Goal: Task Accomplishment & Management: Manage account settings

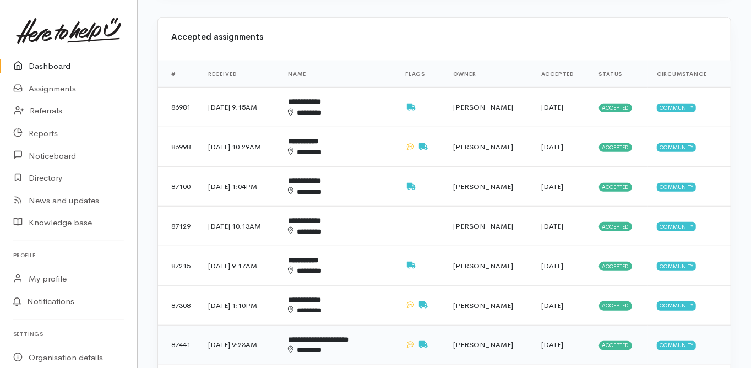
scroll to position [440, 0]
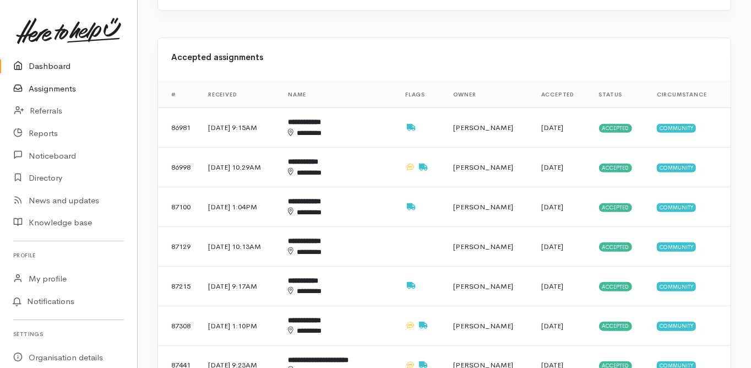
click at [70, 89] on link "Assignments" at bounding box center [68, 89] width 137 height 23
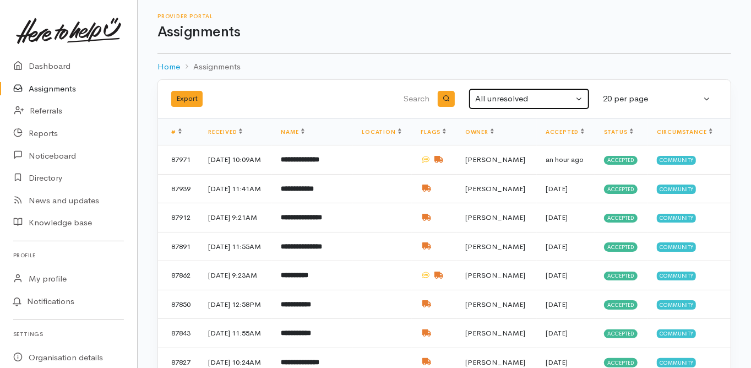
click at [511, 101] on div "All unresolved" at bounding box center [524, 99] width 98 height 13
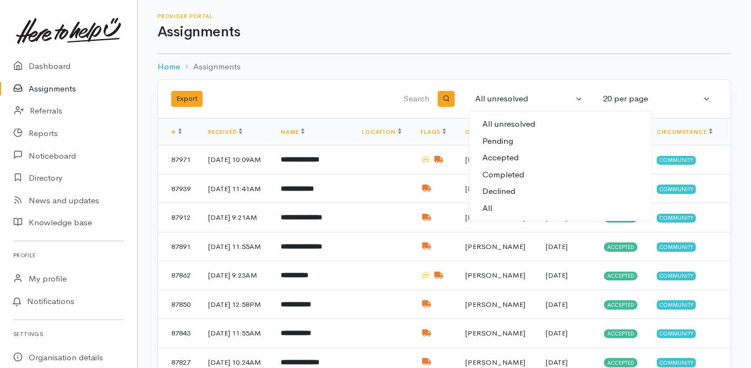
click at [505, 171] on span "Completed" at bounding box center [503, 174] width 42 height 13
select select "Completed"
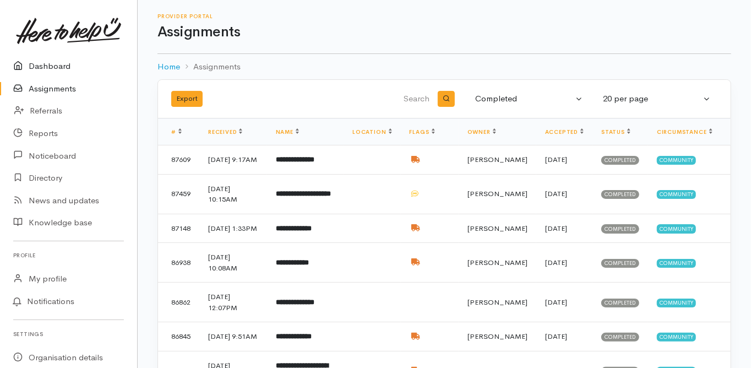
click at [56, 67] on link "Dashboard" at bounding box center [68, 66] width 137 height 23
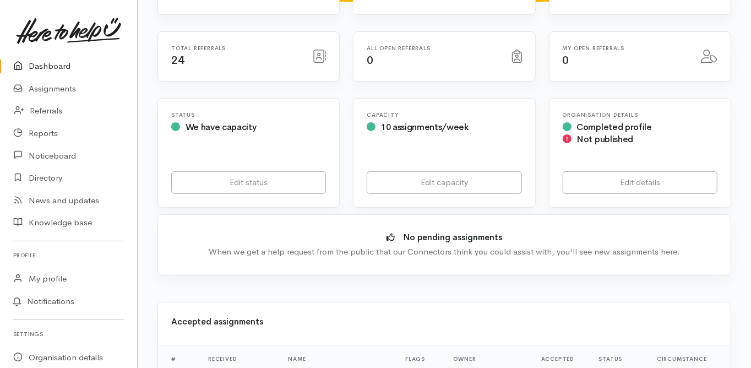
scroll to position [264, 0]
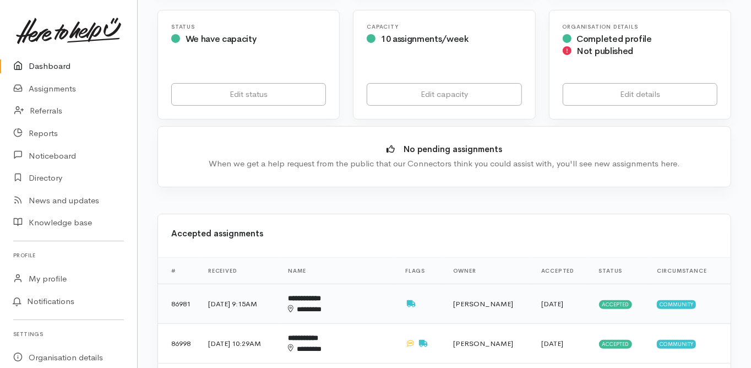
click at [321, 295] on b "**********" at bounding box center [304, 298] width 33 height 7
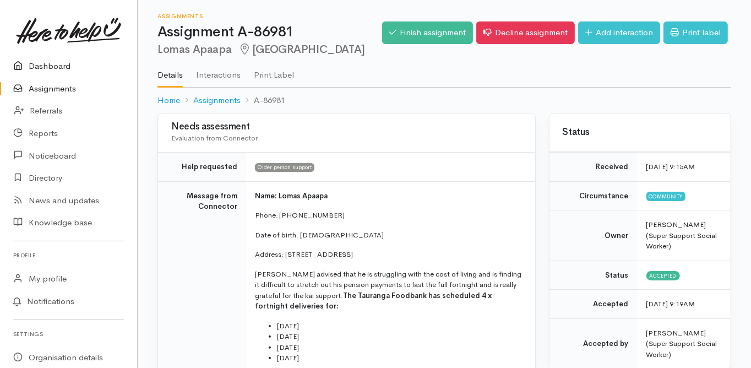
click at [40, 64] on link "Dashboard" at bounding box center [68, 66] width 137 height 23
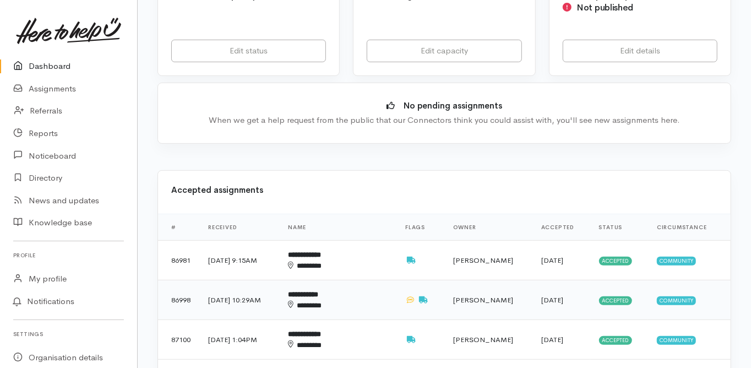
scroll to position [308, 0]
click at [321, 251] on b "**********" at bounding box center [304, 254] width 33 height 7
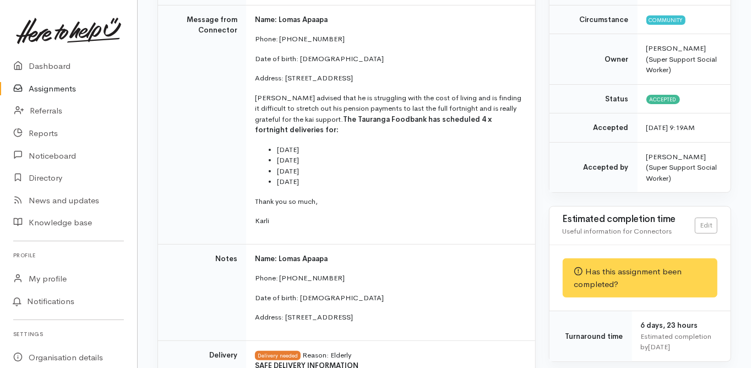
scroll to position [264, 0]
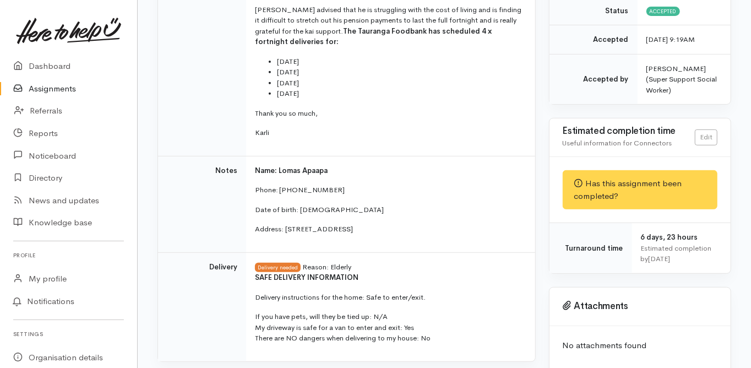
click at [296, 191] on p "Phone: 0223117205" at bounding box center [388, 189] width 267 height 11
drag, startPoint x: 318, startPoint y: 187, endPoint x: 278, endPoint y: 191, distance: 39.9
click at [278, 191] on p "Phone: 0223117205" at bounding box center [388, 189] width 267 height 11
copy p "0223117205"
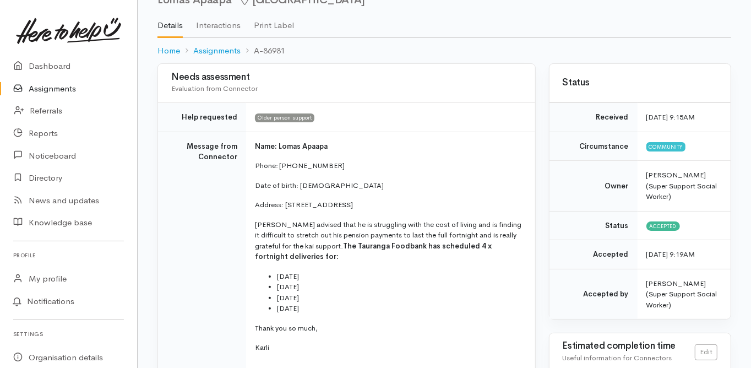
scroll to position [88, 0]
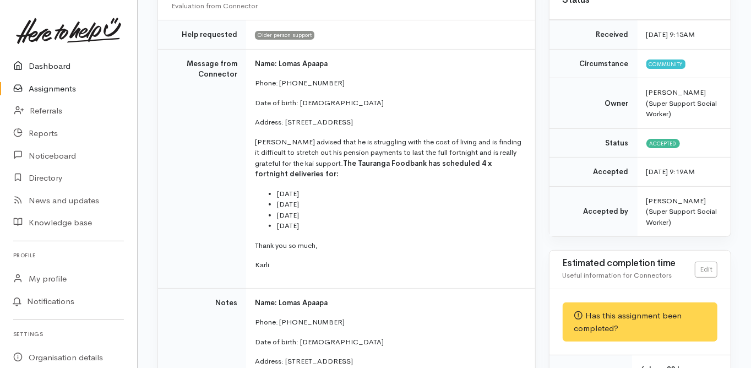
click at [46, 67] on link "Dashboard" at bounding box center [68, 66] width 137 height 23
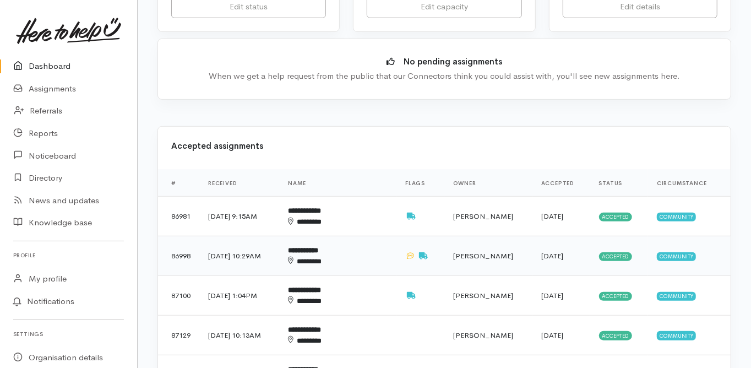
scroll to position [352, 0]
click at [321, 286] on b "**********" at bounding box center [304, 289] width 33 height 7
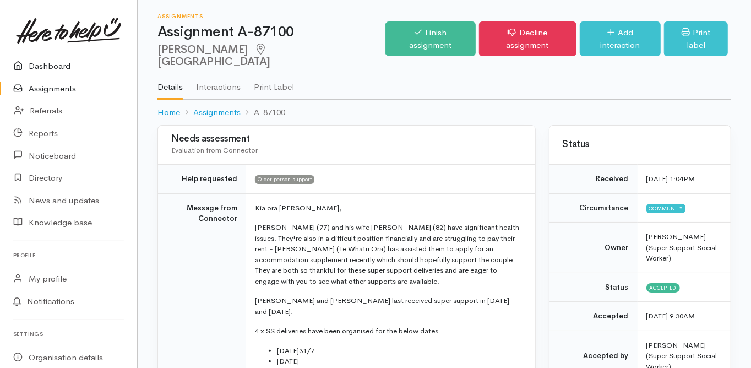
click at [56, 59] on link "Dashboard" at bounding box center [68, 66] width 137 height 23
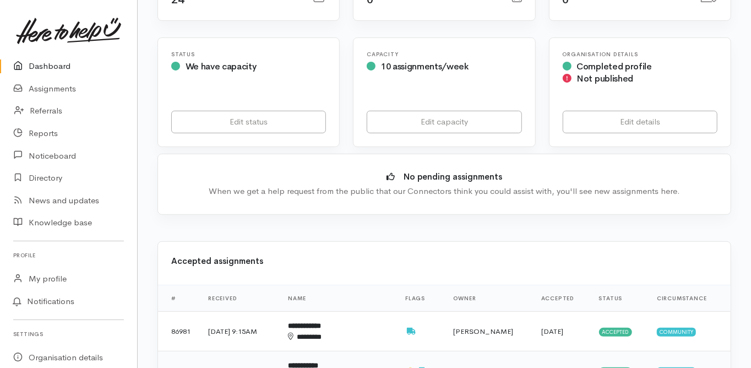
scroll to position [308, 0]
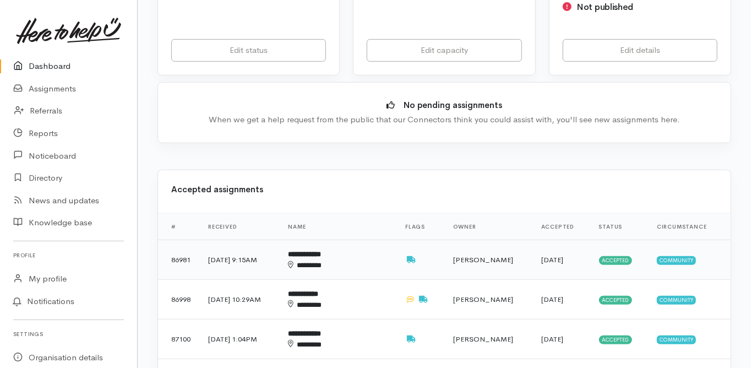
click at [321, 251] on b "**********" at bounding box center [304, 254] width 33 height 7
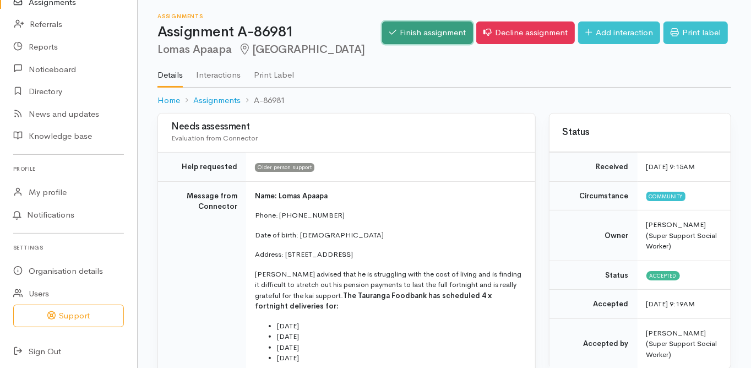
click at [417, 34] on link "Finish assignment" at bounding box center [427, 32] width 91 height 23
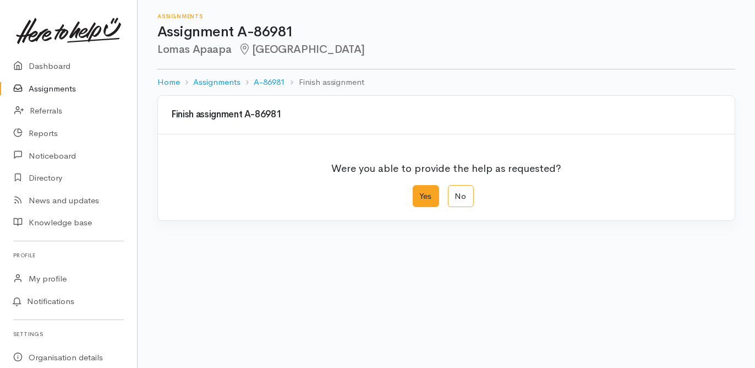
click at [417, 199] on label "Yes" at bounding box center [426, 196] width 26 height 23
click at [417, 192] on input "Yes" at bounding box center [416, 188] width 7 height 7
radio input "true"
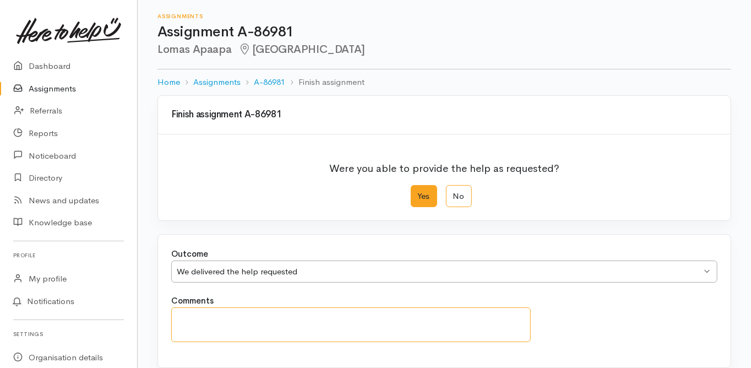
click at [181, 321] on textarea "Comments" at bounding box center [351, 324] width 360 height 35
type textarea "l"
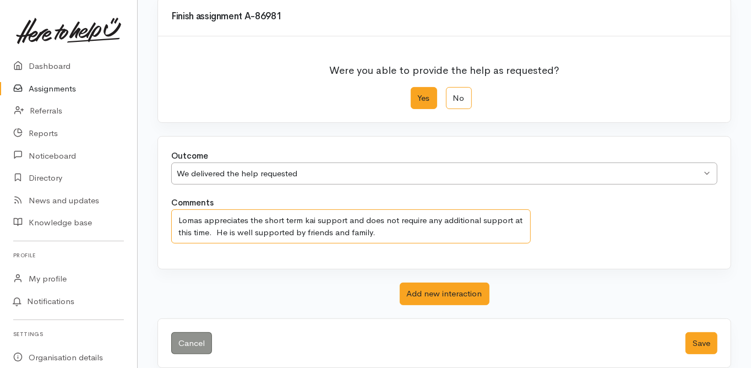
scroll to position [108, 0]
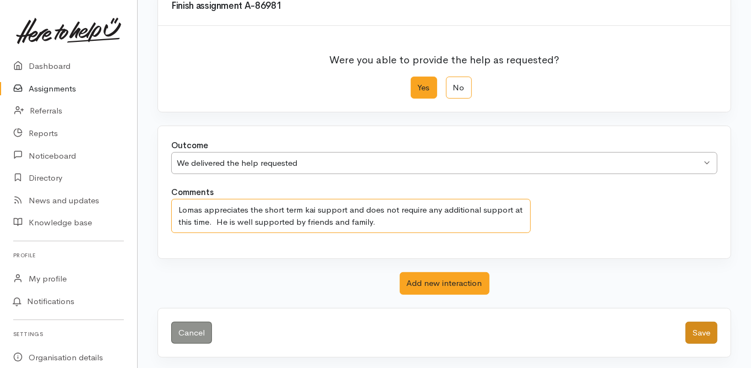
type textarea "Lomas appreciates the short term kai support and does not require any additiona…"
click at [701, 324] on button "Save" at bounding box center [701, 333] width 32 height 23
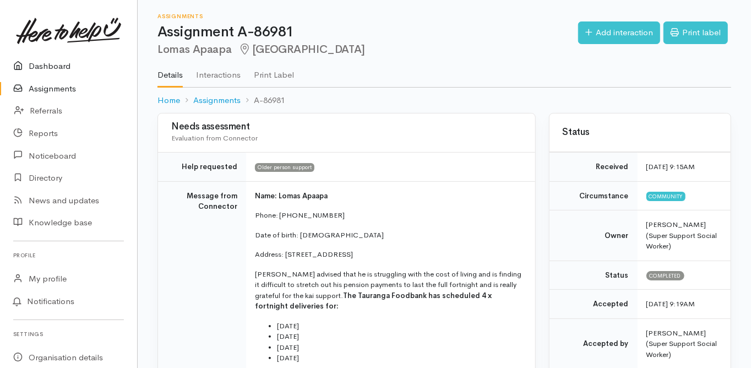
click at [48, 63] on link "Dashboard" at bounding box center [68, 66] width 137 height 23
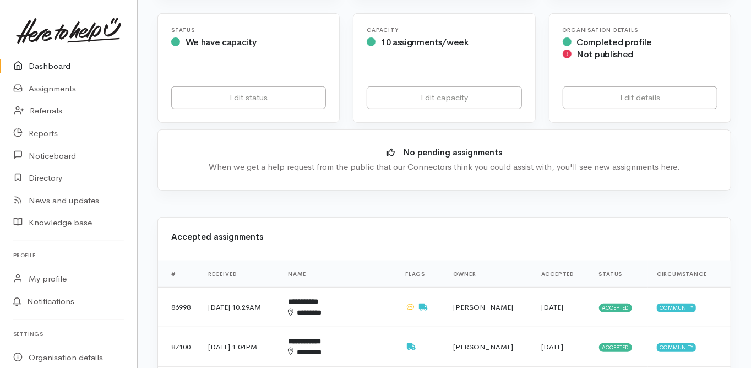
scroll to position [88, 0]
